Goal: Information Seeking & Learning: Learn about a topic

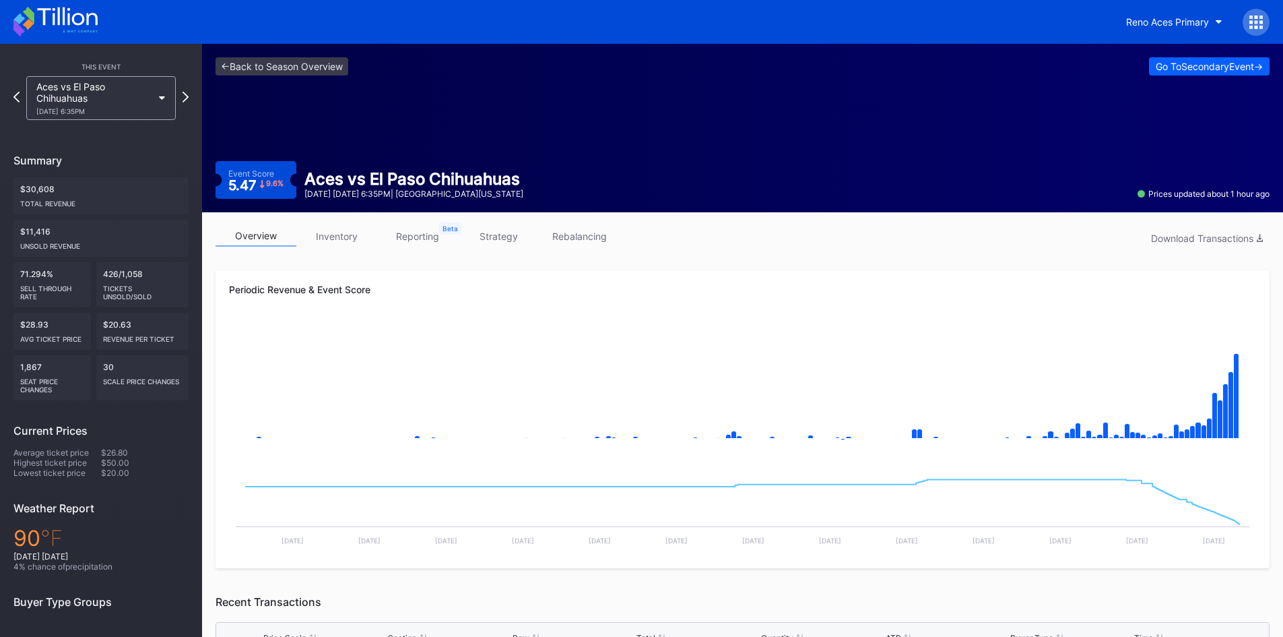
click at [69, 19] on icon at bounding box center [67, 16] width 60 height 18
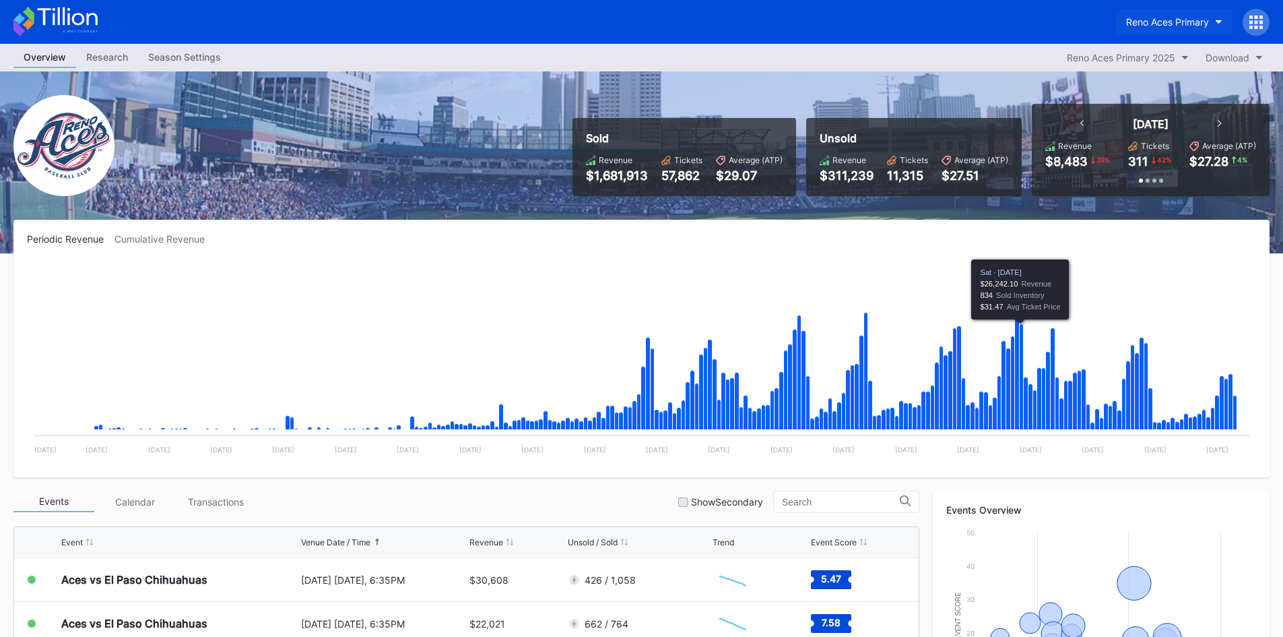
click at [1205, 28] on button "Reno Aces Primary" at bounding box center [1174, 21] width 117 height 25
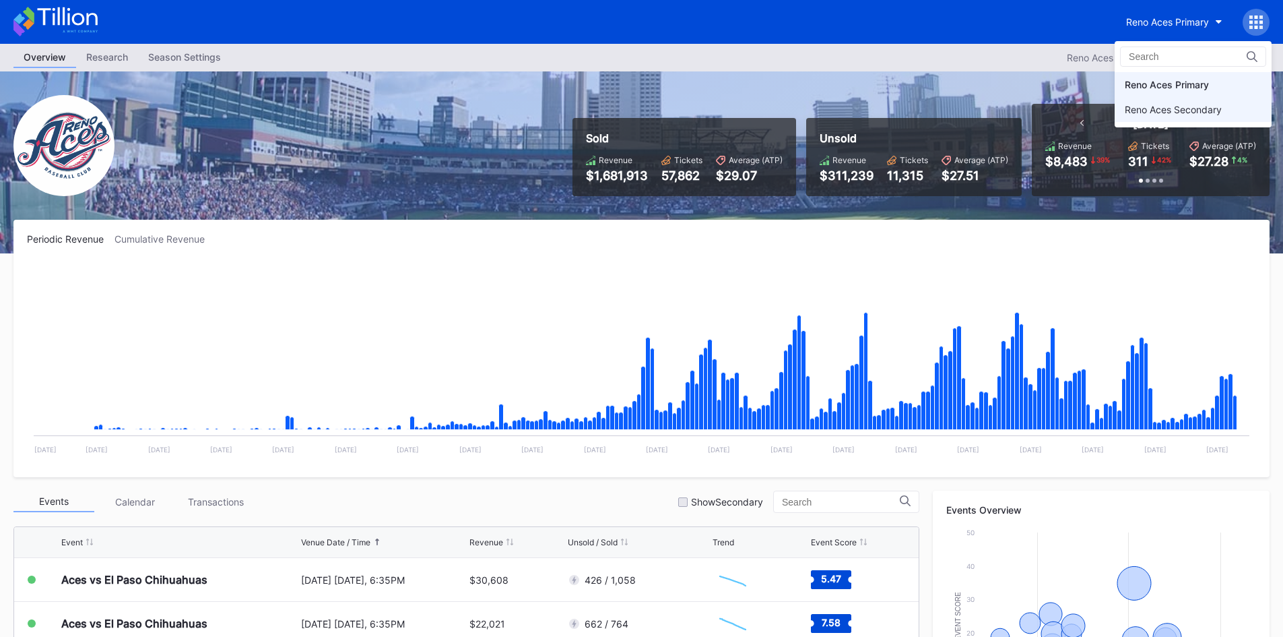
click at [1178, 116] on div "Reno Aces Secondary" at bounding box center [1193, 109] width 157 height 25
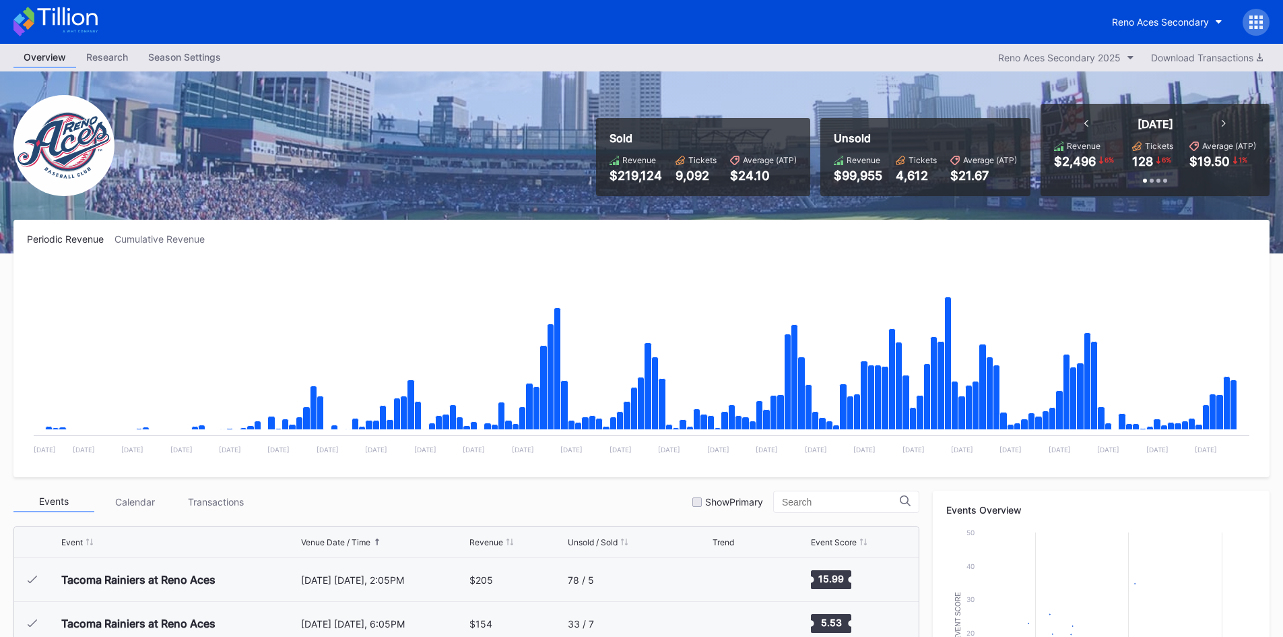
scroll to position [2671, 0]
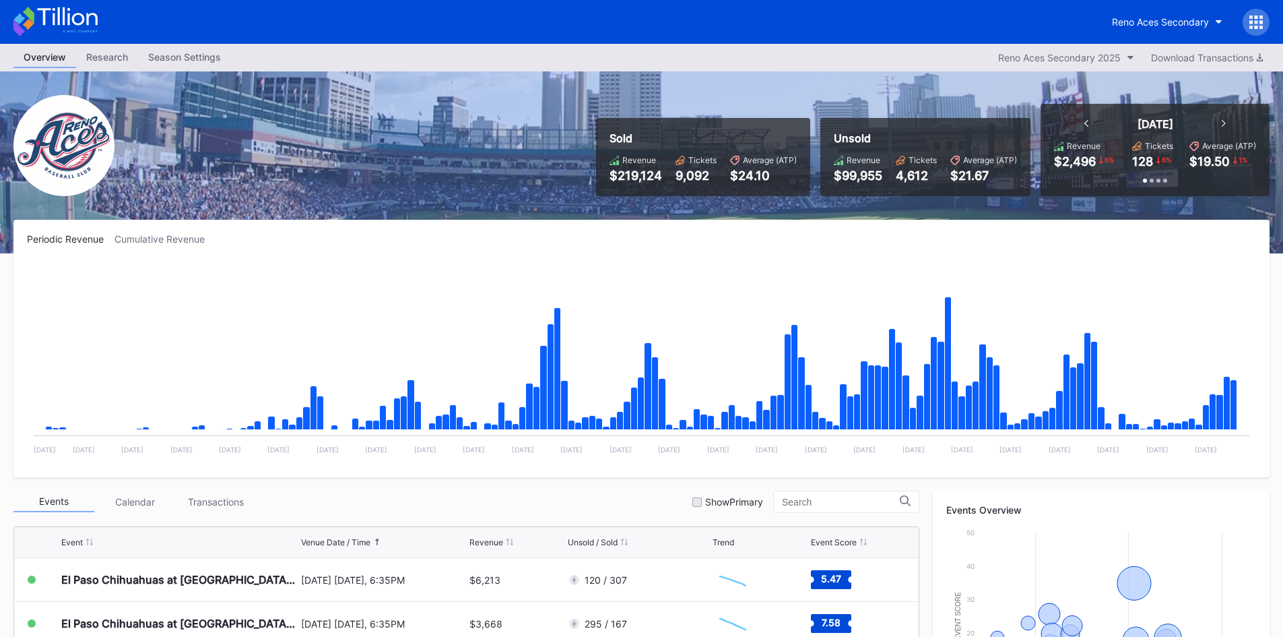
click at [99, 27] on div "Reno Aces Secondary" at bounding box center [641, 22] width 1283 height 44
click at [69, 15] on icon at bounding box center [67, 16] width 60 height 18
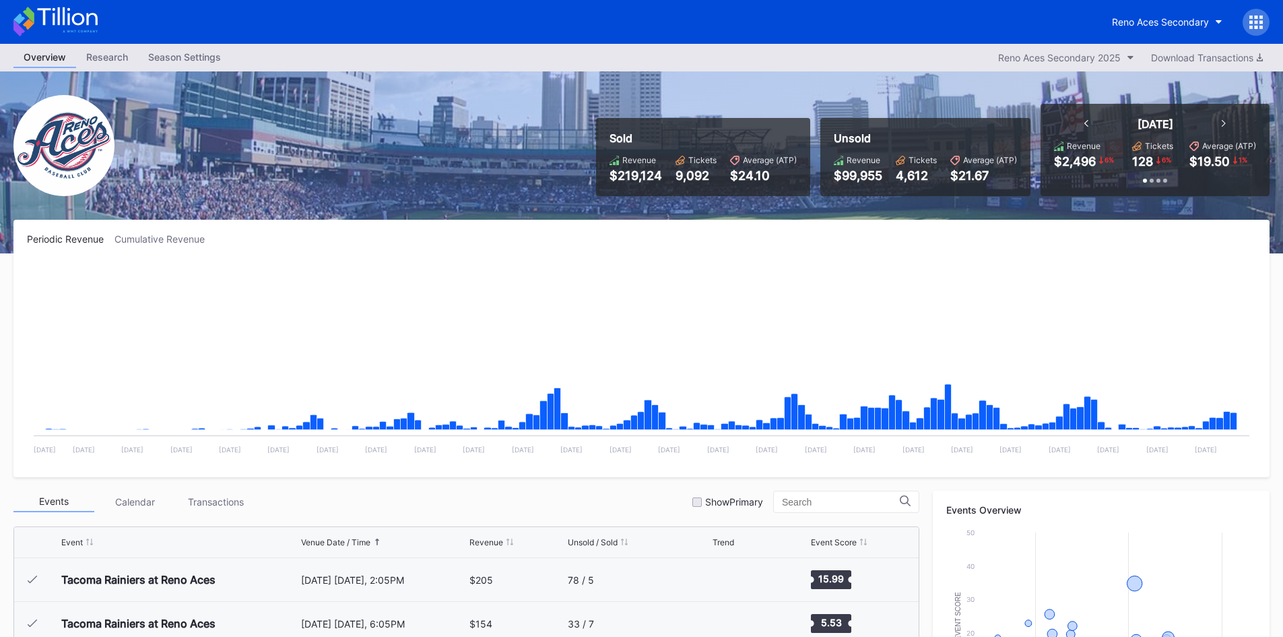
scroll to position [2671, 0]
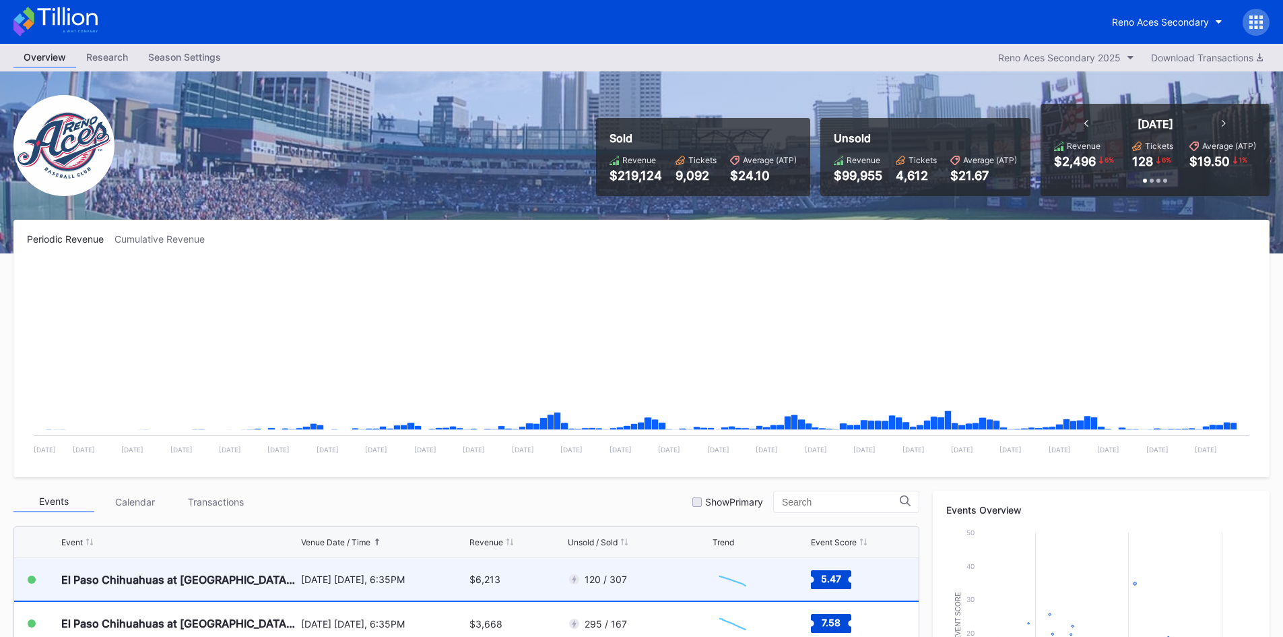
click at [515, 583] on div "$6,213" at bounding box center [517, 579] width 94 height 42
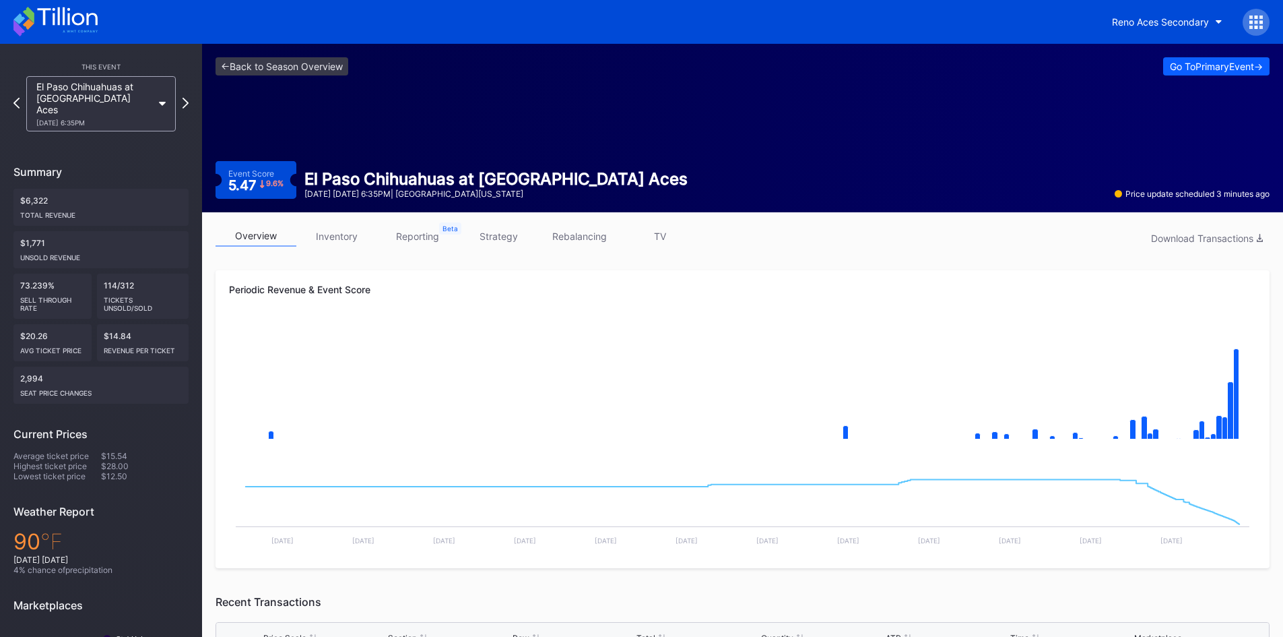
click at [88, 30] on icon at bounding box center [55, 22] width 84 height 30
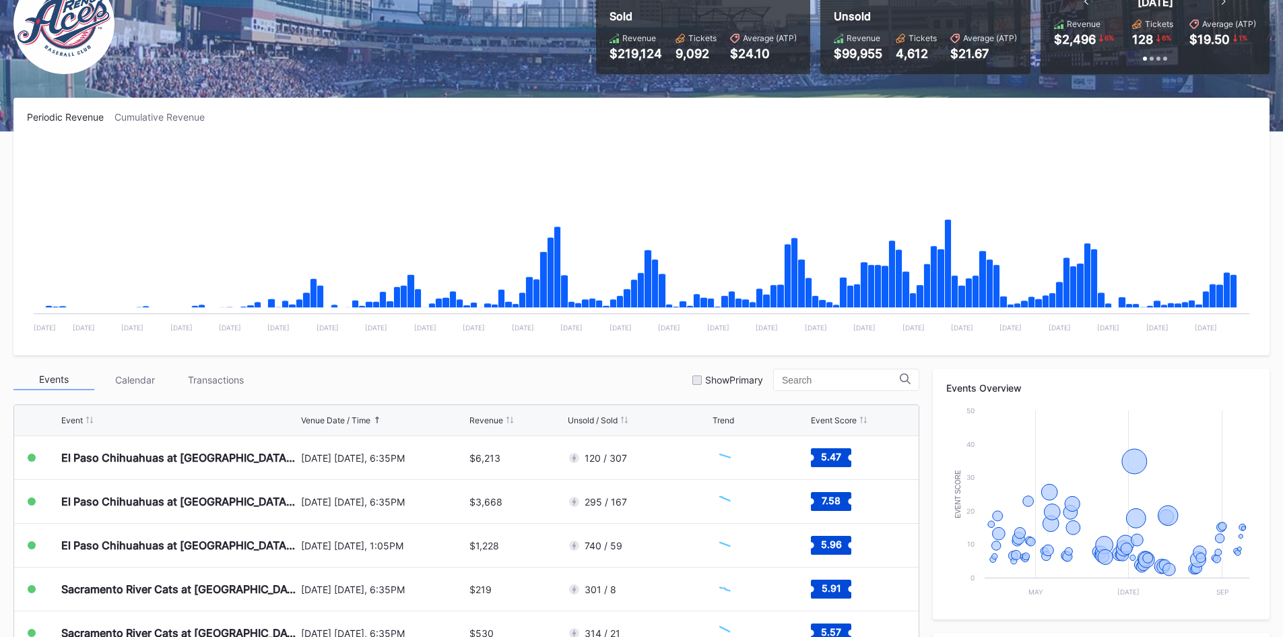
scroll to position [135, 0]
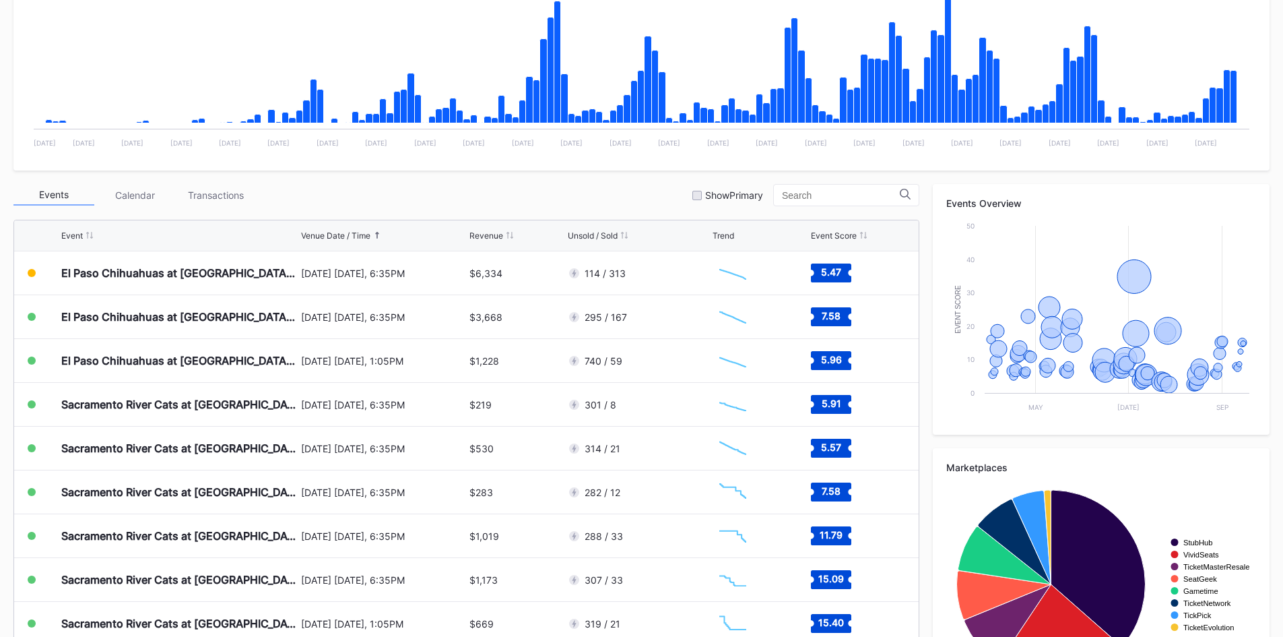
scroll to position [330, 0]
